Goal: Information Seeking & Learning: Find specific fact

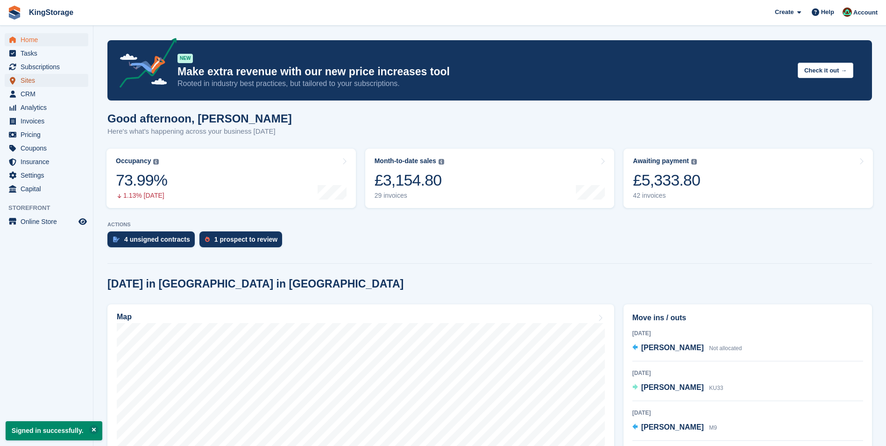
click at [36, 79] on span "Sites" at bounding box center [49, 80] width 56 height 13
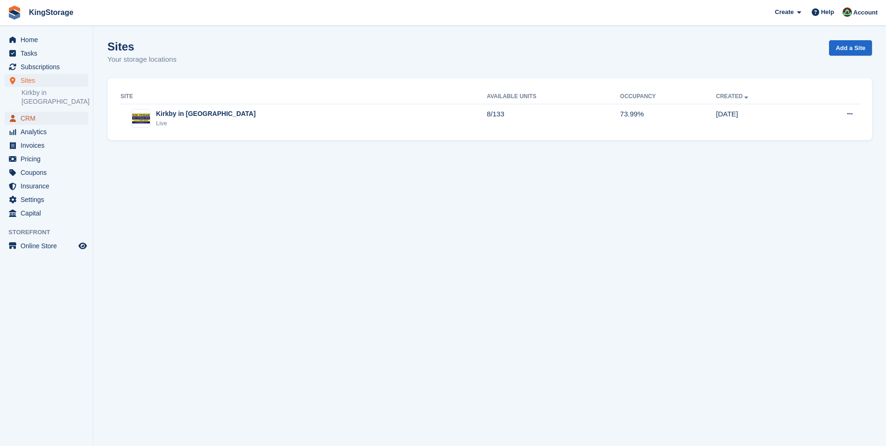
click at [33, 112] on span "CRM" at bounding box center [49, 118] width 56 height 13
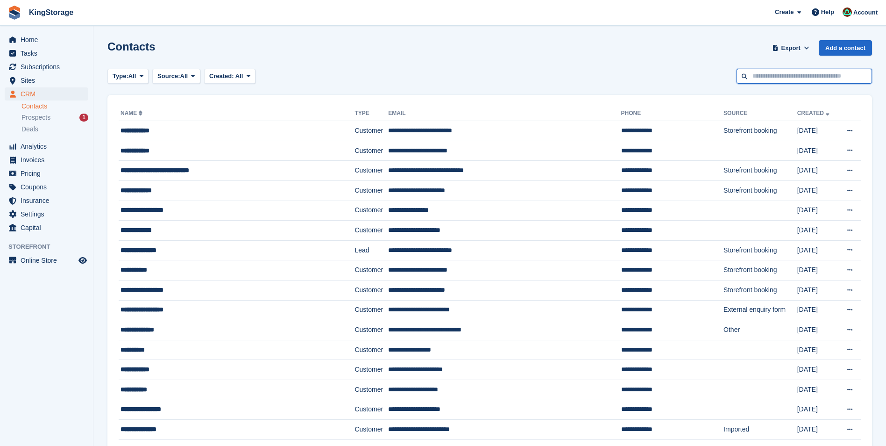
click at [777, 81] on input "text" at bounding box center [804, 76] width 135 height 15
type input "*"
type input "******"
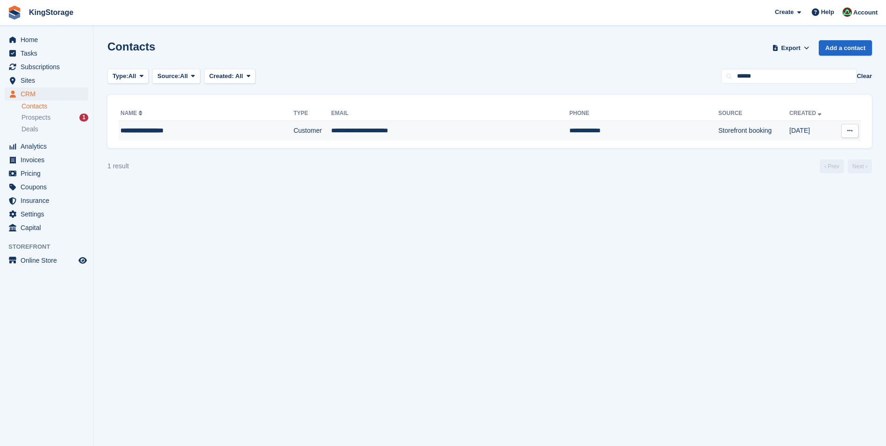
click at [230, 126] on div "**********" at bounding box center [186, 131] width 130 height 10
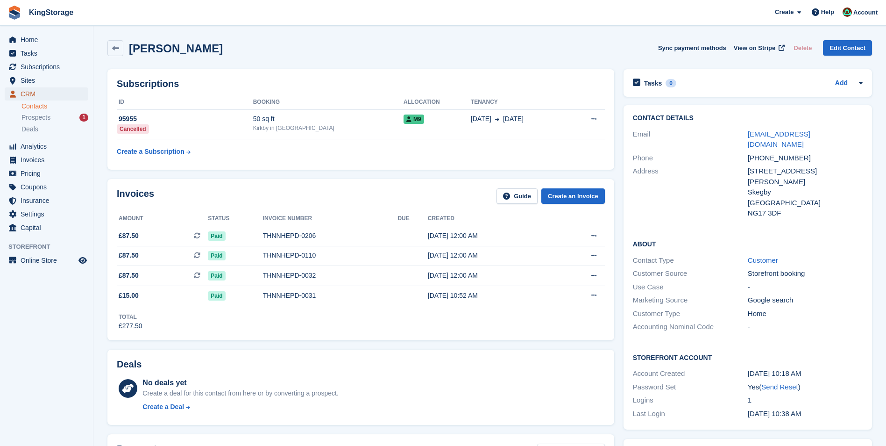
click at [41, 98] on span "CRM" at bounding box center [49, 93] width 56 height 13
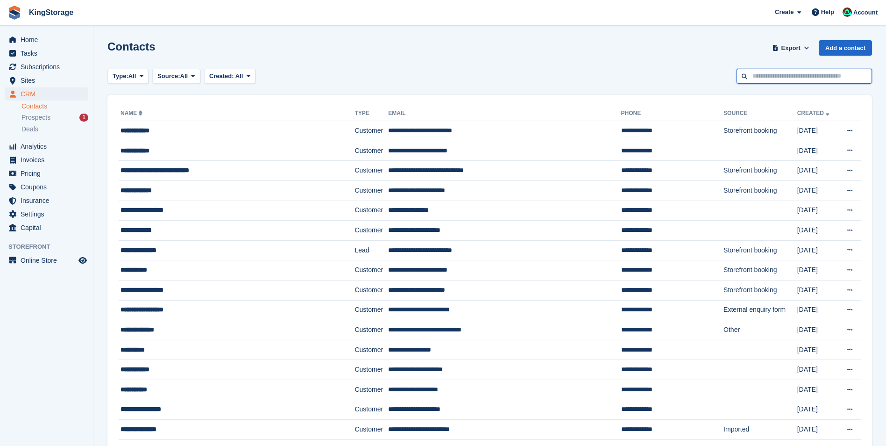
click at [778, 79] on input "text" at bounding box center [804, 76] width 135 height 15
type input "******"
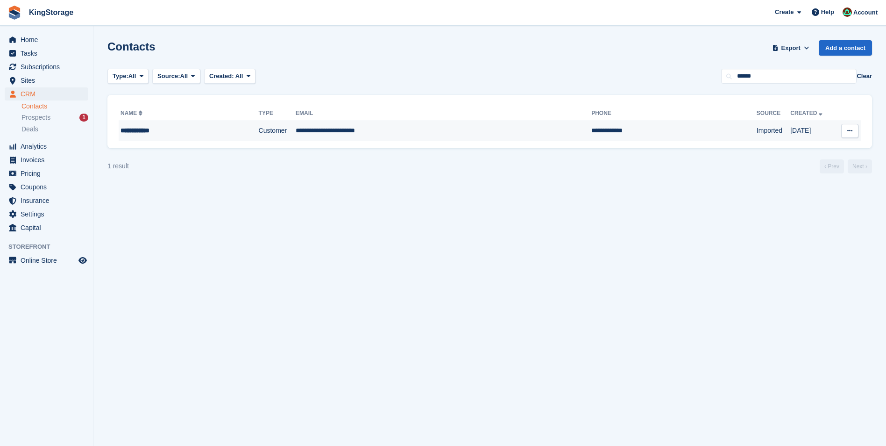
click at [377, 133] on td "**********" at bounding box center [444, 131] width 296 height 20
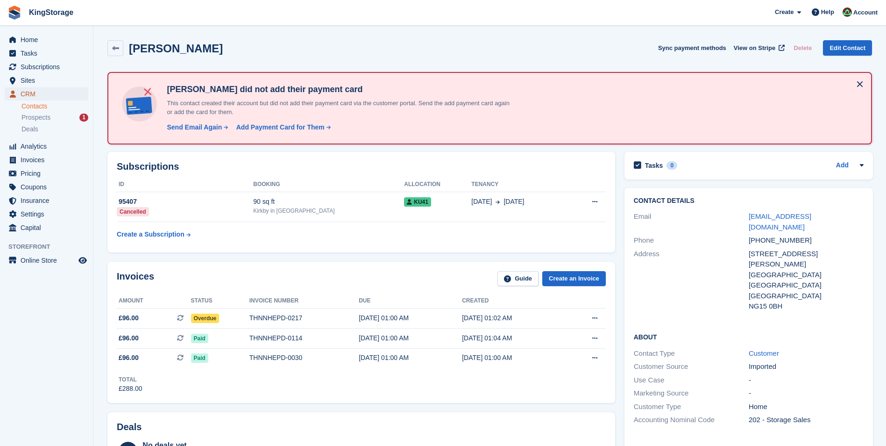
click at [32, 96] on span "CRM" at bounding box center [49, 93] width 56 height 13
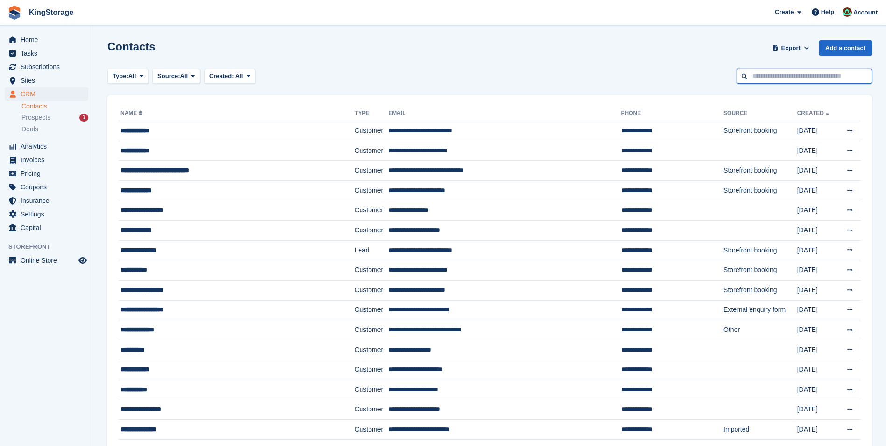
click at [770, 81] on input "text" at bounding box center [804, 76] width 135 height 15
type input "*******"
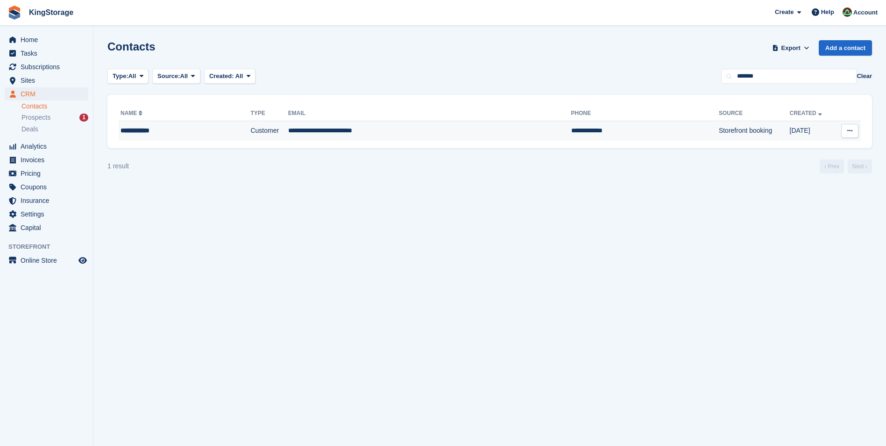
click at [378, 131] on td "**********" at bounding box center [429, 131] width 283 height 20
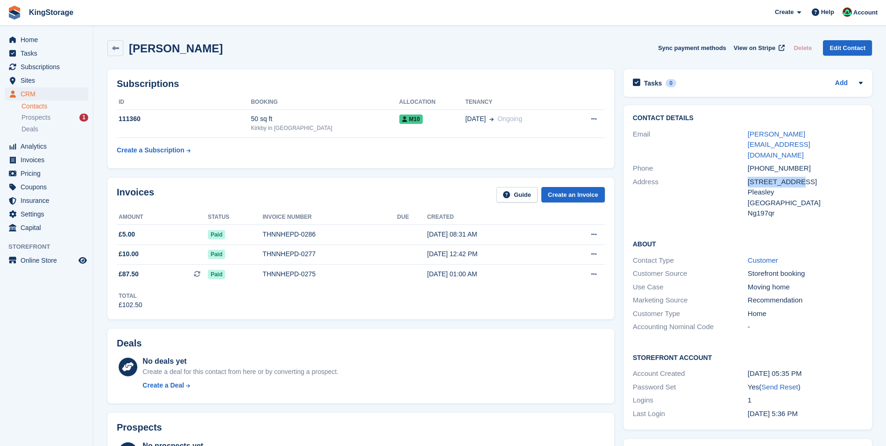
drag, startPoint x: 796, startPoint y: 161, endPoint x: 747, endPoint y: 161, distance: 49.0
click at [748, 177] on div "[STREET_ADDRESS]" at bounding box center [805, 182] width 115 height 11
drag, startPoint x: 747, startPoint y: 161, endPoint x: 754, endPoint y: 161, distance: 6.6
copy div "[STREET_ADDRESS]"
drag, startPoint x: 783, startPoint y: 188, endPoint x: 744, endPoint y: 194, distance: 38.7
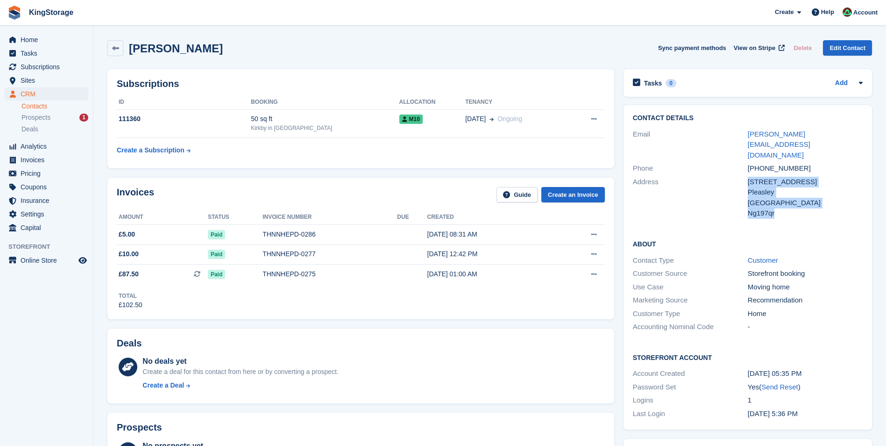
click at [744, 194] on div "Address 4 old terrace Pleasley United Kingdom Ng197qr" at bounding box center [748, 197] width 230 height 45
drag, startPoint x: 744, startPoint y: 194, endPoint x: 799, endPoint y: 195, distance: 54.7
click at [799, 208] on div "Ng197qr" at bounding box center [805, 213] width 115 height 11
drag, startPoint x: 779, startPoint y: 193, endPoint x: 743, endPoint y: 192, distance: 35.5
click at [743, 192] on div "Address [STREET_ADDRESS] [GEOGRAPHIC_DATA] [GEOGRAPHIC_DATA] Ng197qr" at bounding box center [748, 197] width 230 height 45
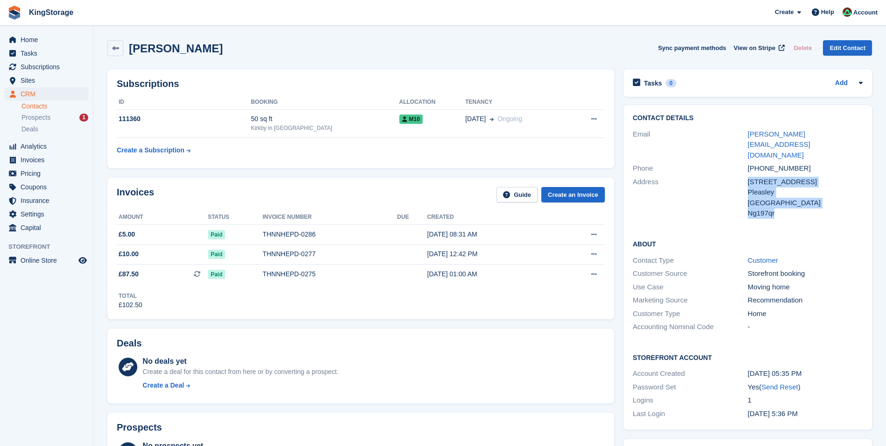
drag, startPoint x: 743, startPoint y: 192, endPoint x: 768, endPoint y: 198, distance: 25.9
click at [758, 198] on div "Address [STREET_ADDRESS] [GEOGRAPHIC_DATA] [GEOGRAPHIC_DATA] Ng197qr" at bounding box center [748, 197] width 230 height 45
drag, startPoint x: 776, startPoint y: 193, endPoint x: 749, endPoint y: 195, distance: 27.6
click at [749, 208] on div "Ng197qr" at bounding box center [805, 213] width 115 height 11
copy div "Ng197qr"
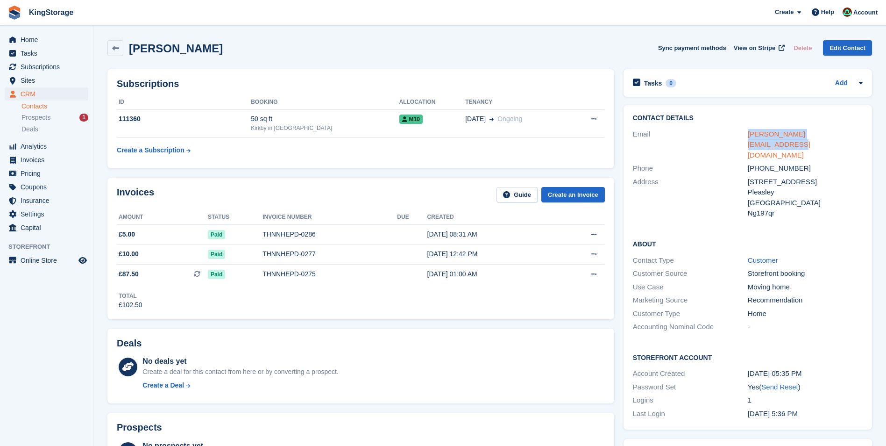
drag, startPoint x: 851, startPoint y: 136, endPoint x: 748, endPoint y: 137, distance: 102.3
click at [748, 137] on div "[PERSON_NAME][EMAIL_ADDRESS][DOMAIN_NAME]" at bounding box center [805, 145] width 115 height 32
copy link "[PERSON_NAME][EMAIL_ADDRESS][DOMAIN_NAME]"
drag, startPoint x: 798, startPoint y: 147, endPoint x: 760, endPoint y: 151, distance: 38.0
click at [760, 163] on div "[PHONE_NUMBER]" at bounding box center [805, 168] width 115 height 11
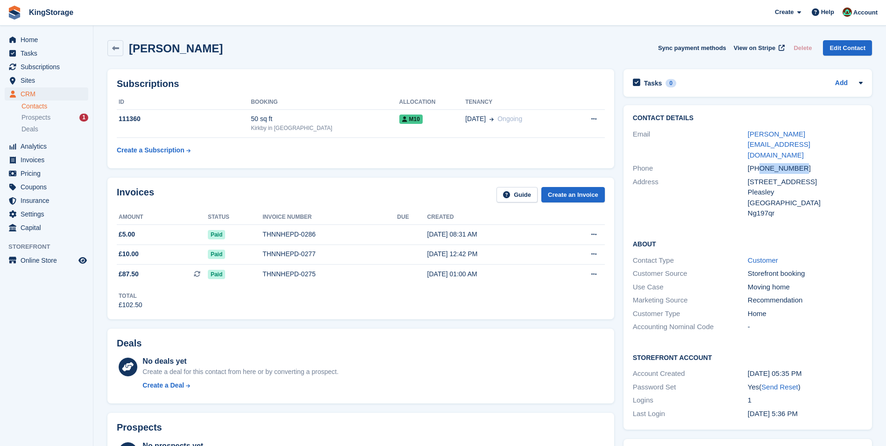
copy div "7873715251"
drag, startPoint x: 214, startPoint y: 50, endPoint x: 131, endPoint y: 50, distance: 83.1
click at [131, 50] on div "Shannon bird Sync payment methods View on Stripe Delete Edit Contact" at bounding box center [489, 48] width 765 height 16
copy h2 "[PERSON_NAME]"
click at [174, 124] on div "111360" at bounding box center [184, 119] width 134 height 10
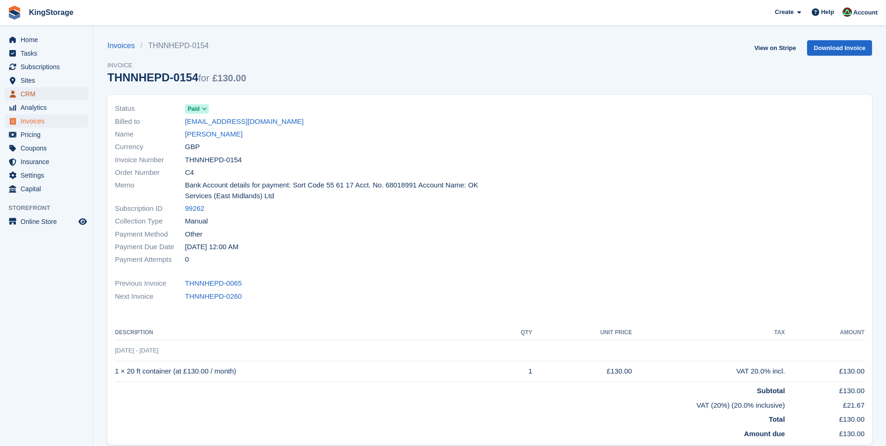
click at [35, 91] on span "CRM" at bounding box center [49, 93] width 56 height 13
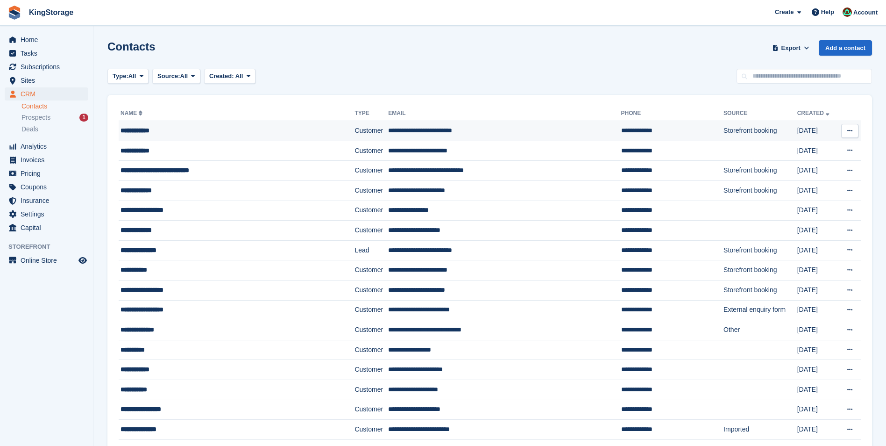
click at [148, 127] on div "**********" at bounding box center [220, 131] width 198 height 10
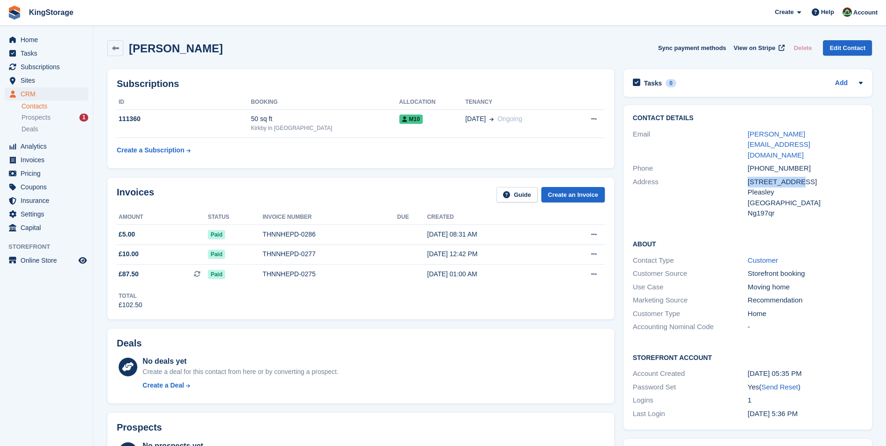
drag, startPoint x: 795, startPoint y: 162, endPoint x: 747, endPoint y: 162, distance: 48.1
click at [747, 175] on div "Address [STREET_ADDRESS] [GEOGRAPHIC_DATA] [GEOGRAPHIC_DATA] Ng197qr" at bounding box center [748, 197] width 230 height 45
drag, startPoint x: 747, startPoint y: 162, endPoint x: 757, endPoint y: 160, distance: 10.0
copy div "[STREET_ADDRESS]"
drag, startPoint x: 205, startPoint y: 50, endPoint x: 132, endPoint y: 52, distance: 72.9
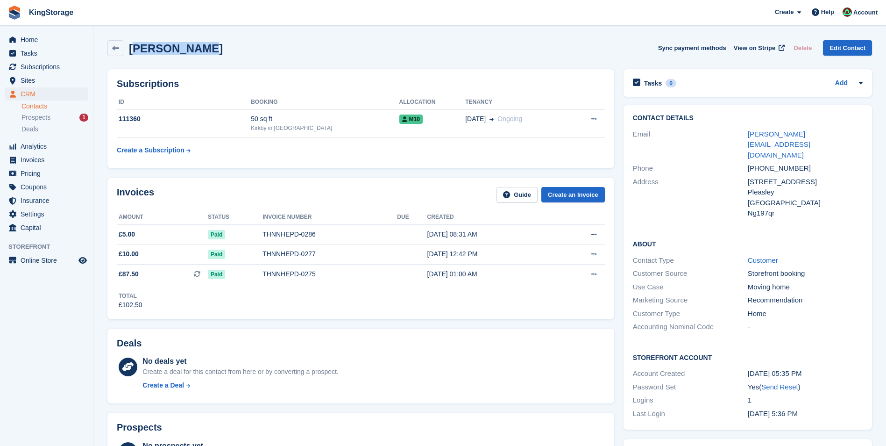
click at [132, 52] on div "Shannon bird Sync payment methods View on Stripe Delete Edit Contact" at bounding box center [489, 48] width 765 height 16
click at [132, 52] on h2 "[PERSON_NAME]" at bounding box center [176, 48] width 94 height 13
drag, startPoint x: 206, startPoint y: 50, endPoint x: 126, endPoint y: 46, distance: 80.4
click at [126, 46] on div "Shannon bird Sync payment methods View on Stripe Delete Edit Contact" at bounding box center [489, 48] width 765 height 16
copy h2 "[PERSON_NAME]"
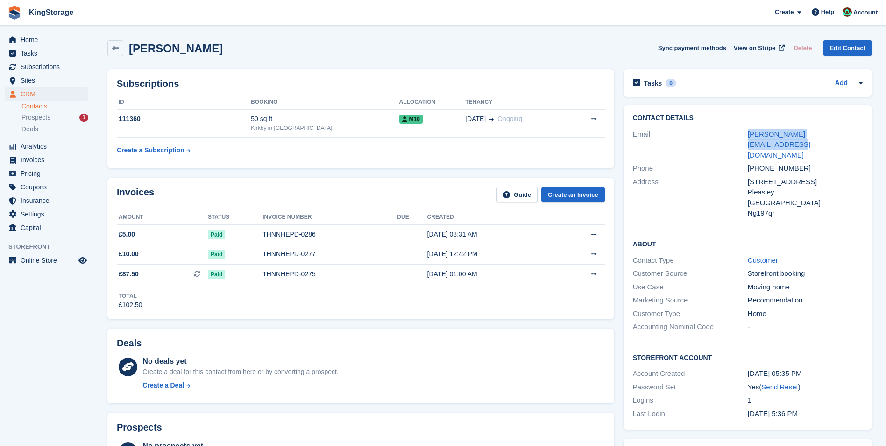
drag, startPoint x: 849, startPoint y: 135, endPoint x: 741, endPoint y: 138, distance: 107.9
click at [741, 138] on div "Email shannon.bird2020@icloud.com" at bounding box center [748, 145] width 230 height 35
drag, startPoint x: 741, startPoint y: 138, endPoint x: 754, endPoint y: 135, distance: 13.5
copy div "[PERSON_NAME][EMAIL_ADDRESS][DOMAIN_NAME]"
drag, startPoint x: 794, startPoint y: 156, endPoint x: 749, endPoint y: 162, distance: 45.2
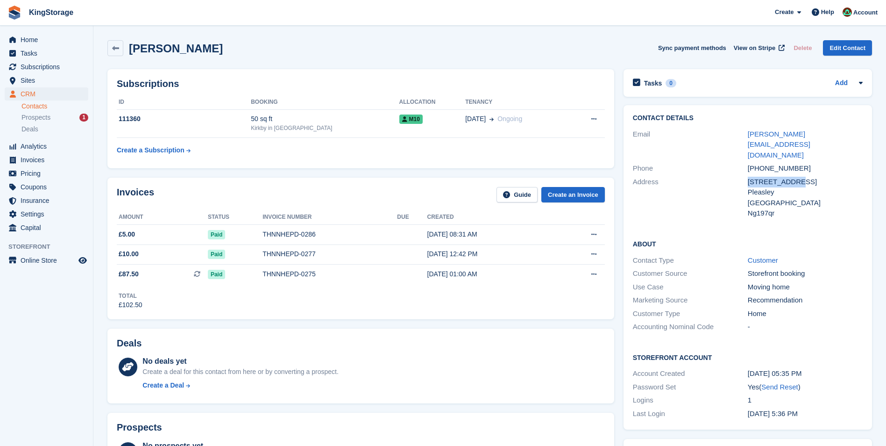
click at [749, 177] on div "4 old terrace" at bounding box center [805, 182] width 115 height 11
copy div "4 old terrace"
click at [27, 92] on span "CRM" at bounding box center [49, 93] width 56 height 13
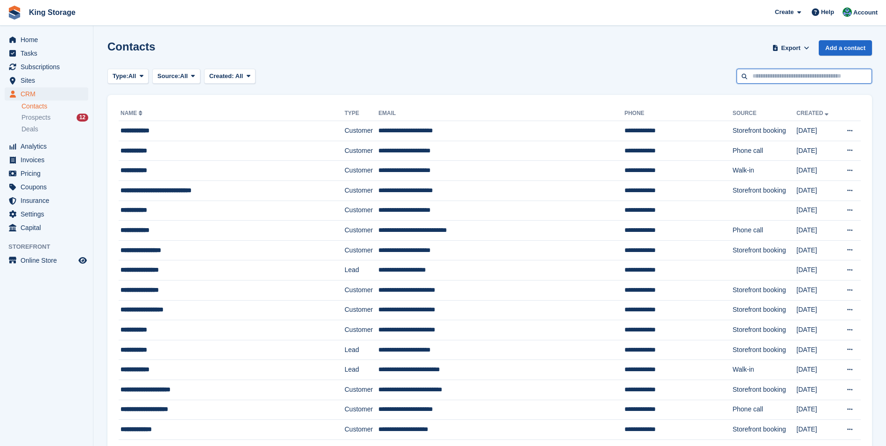
click at [769, 78] on input "text" at bounding box center [804, 76] width 135 height 15
type input "*****"
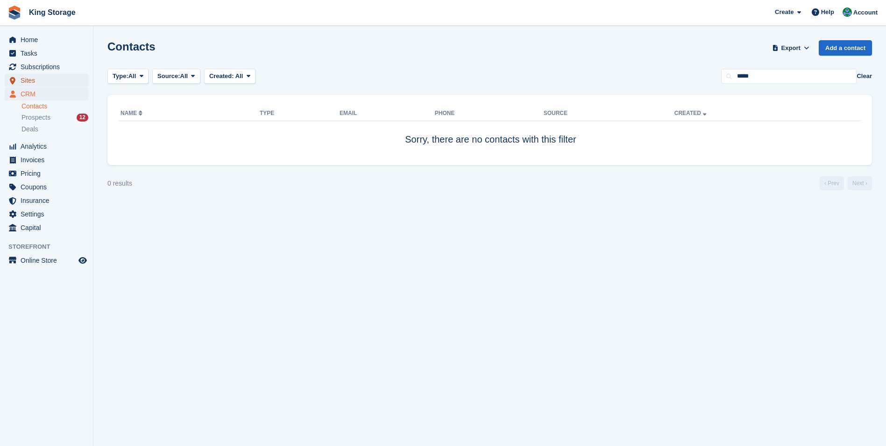
click at [32, 84] on span "Sites" at bounding box center [49, 80] width 56 height 13
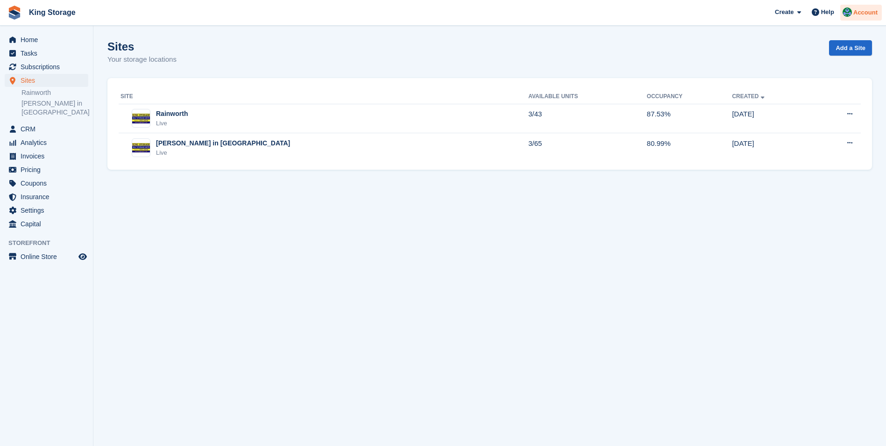
click at [866, 14] on span "Account" at bounding box center [865, 12] width 24 height 9
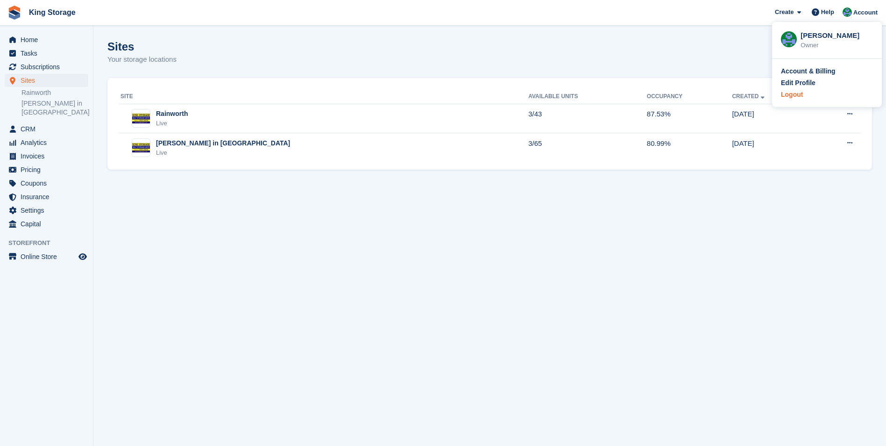
click at [801, 97] on div "Logout" at bounding box center [792, 95] width 22 height 10
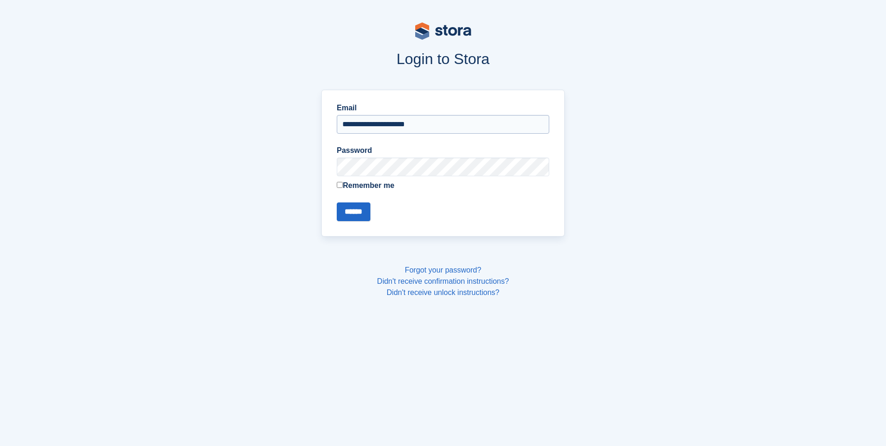
click at [442, 123] on input "**********" at bounding box center [443, 124] width 213 height 19
type input "**********"
click at [346, 215] on input "******" at bounding box center [354, 211] width 34 height 19
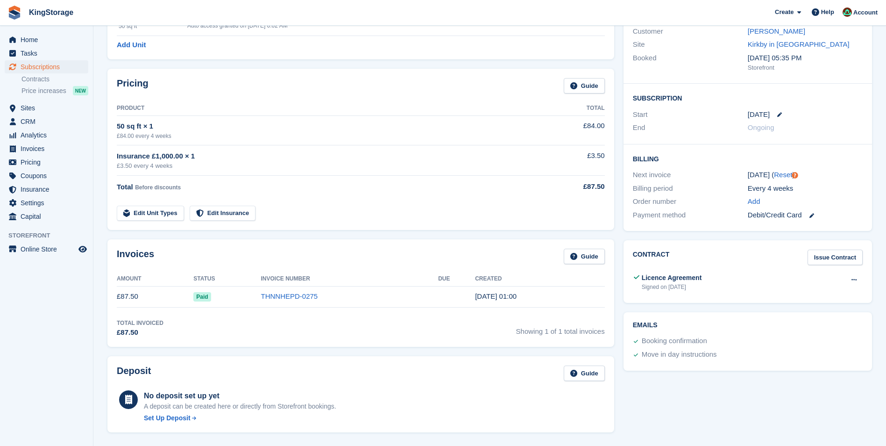
scroll to position [140, 0]
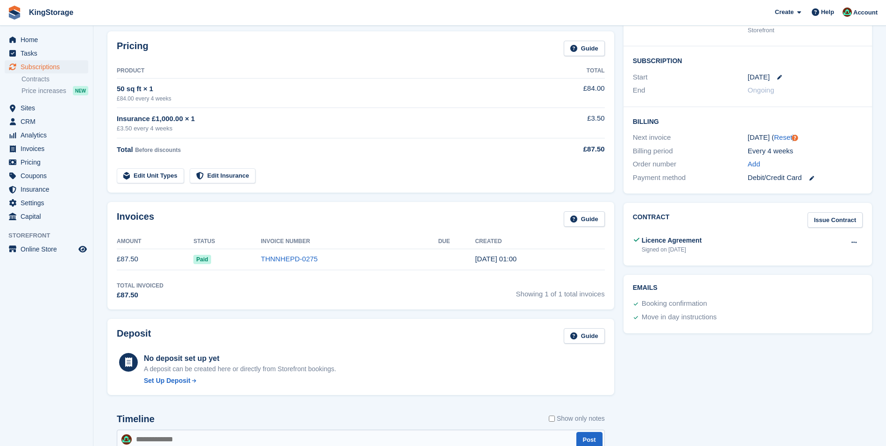
click at [305, 254] on td "THNNHEPD-0275" at bounding box center [349, 258] width 177 height 21
click at [302, 259] on link "THNNHEPD-0275" at bounding box center [289, 259] width 57 height 8
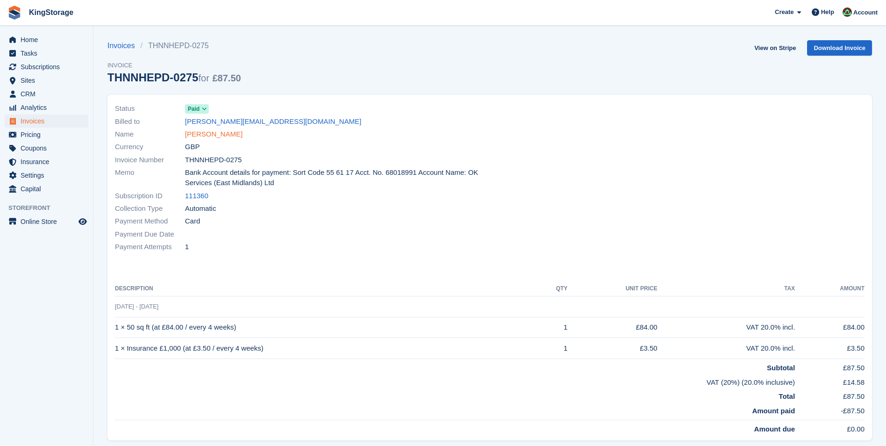
click at [197, 132] on link "Shannon bird" at bounding box center [213, 134] width 57 height 11
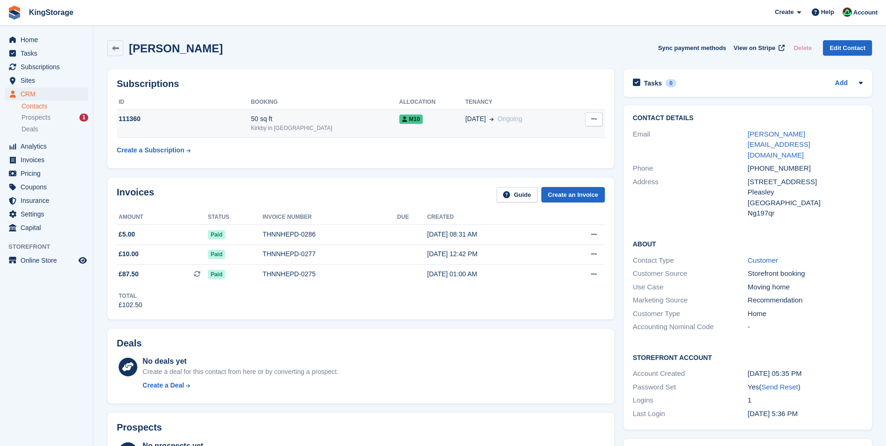
click at [193, 131] on td "111360" at bounding box center [184, 123] width 134 height 28
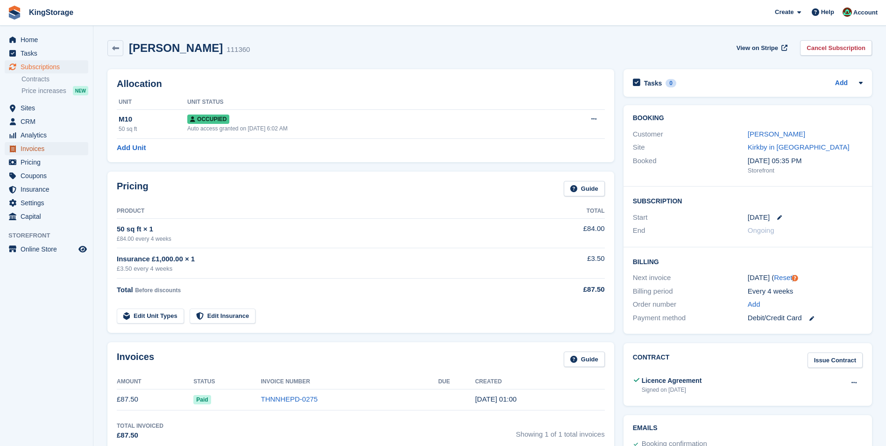
click at [32, 149] on span "Invoices" at bounding box center [49, 148] width 56 height 13
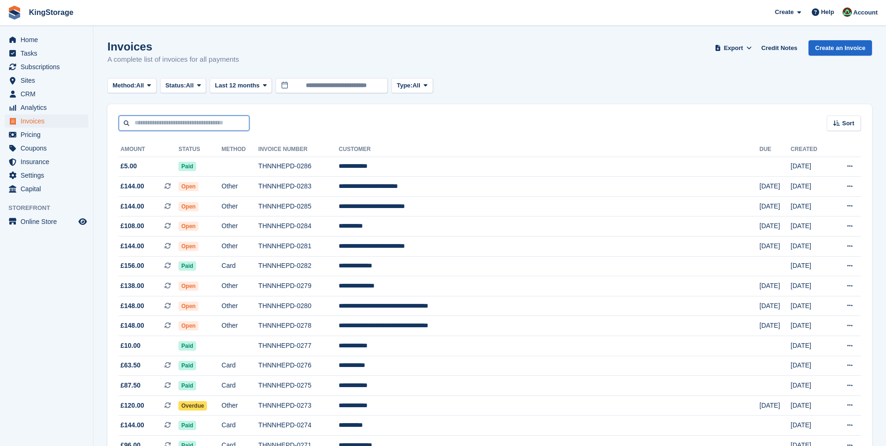
click at [164, 123] on input "text" at bounding box center [184, 122] width 131 height 15
type input "****"
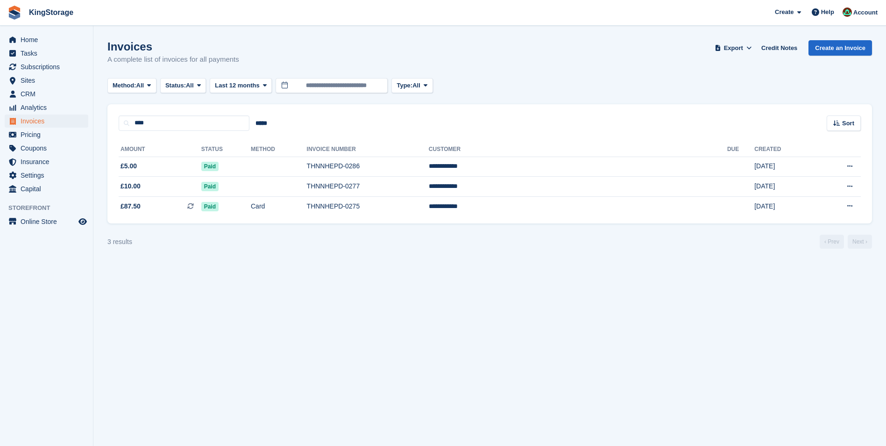
click at [860, 24] on div "Create Subscription Invoice Contact Deal Discount Page Help Chat Support Submit…" at bounding box center [827, 12] width 112 height 25
click at [866, 17] on span "Account" at bounding box center [865, 12] width 24 height 9
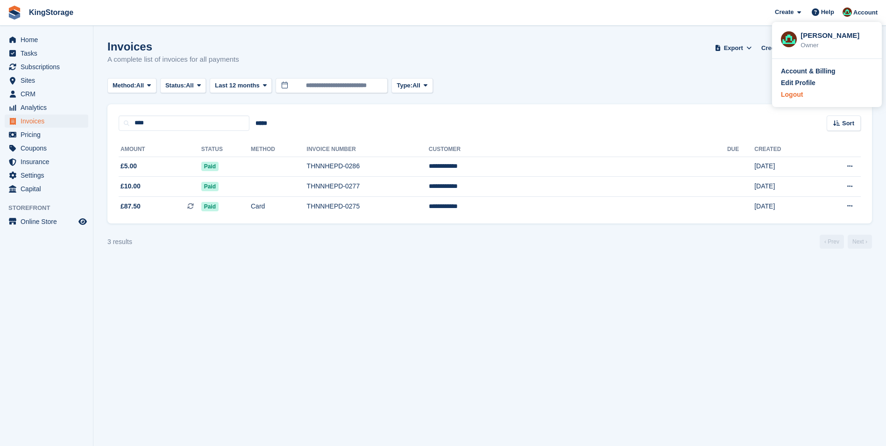
click at [792, 99] on div "Logout" at bounding box center [792, 95] width 22 height 10
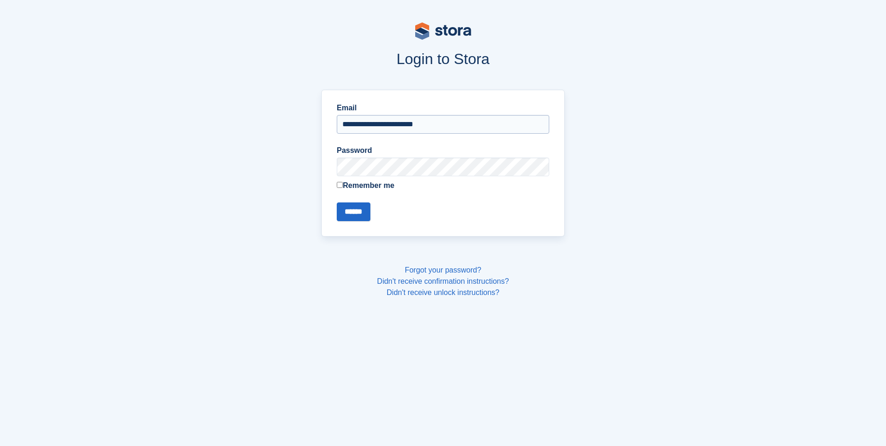
click at [443, 124] on input "**********" at bounding box center [443, 124] width 213 height 19
type input "**********"
click at [350, 211] on input "******" at bounding box center [354, 211] width 34 height 19
